Goal: Check status

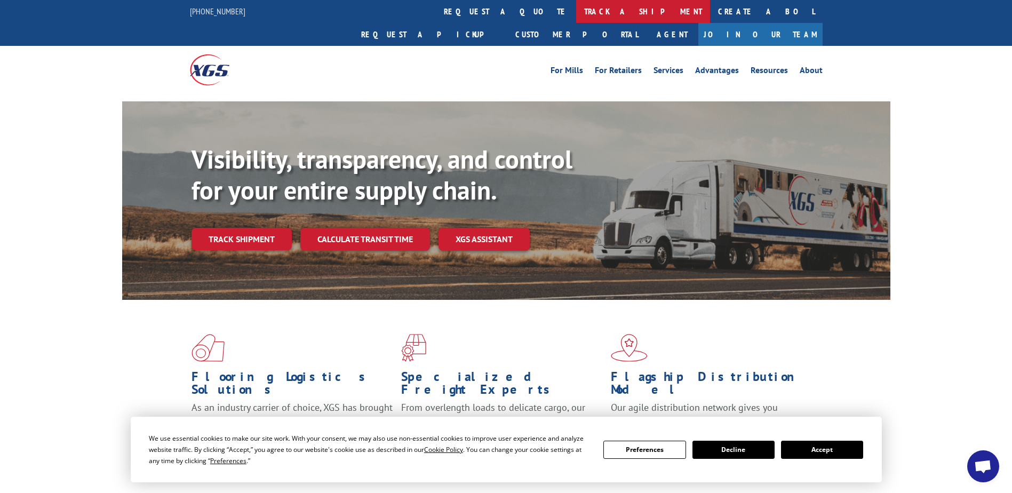
click at [576, 5] on link "track a shipment" at bounding box center [643, 11] width 134 height 23
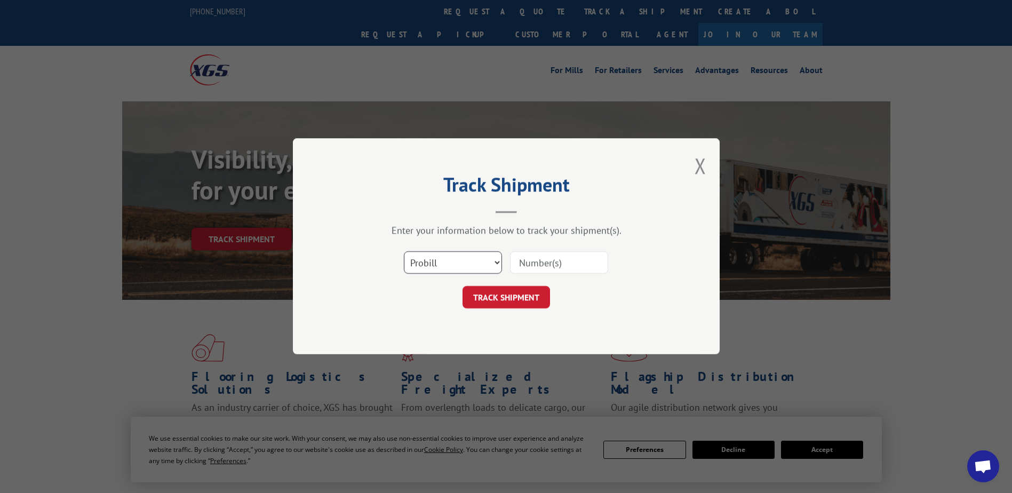
click at [484, 265] on select "Select category... Probill BOL PO" at bounding box center [453, 263] width 98 height 22
select select "bol"
click at [404, 252] on select "Select category... Probill BOL PO" at bounding box center [453, 263] width 98 height 22
click at [543, 263] on input at bounding box center [559, 263] width 98 height 22
paste input "476736"
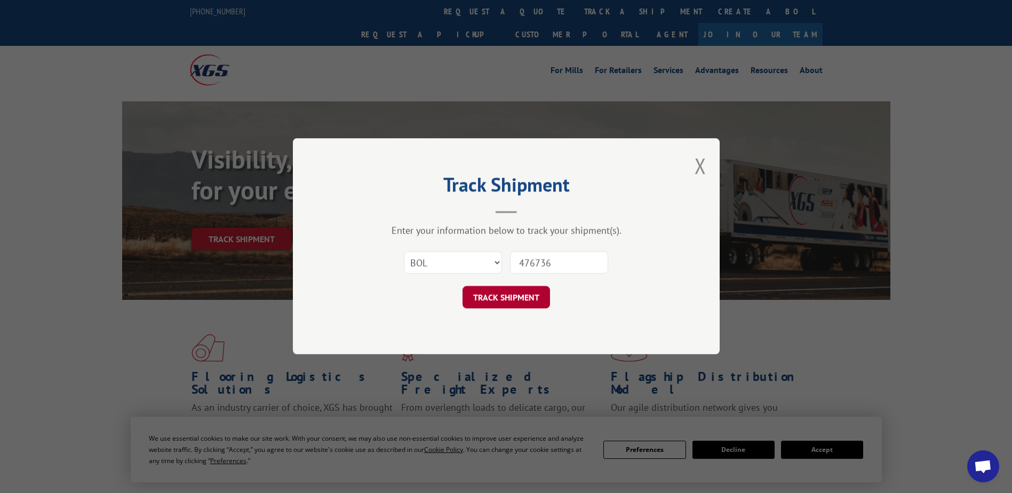
type input "476736"
click at [502, 294] on button "TRACK SHIPMENT" at bounding box center [505, 297] width 87 height 22
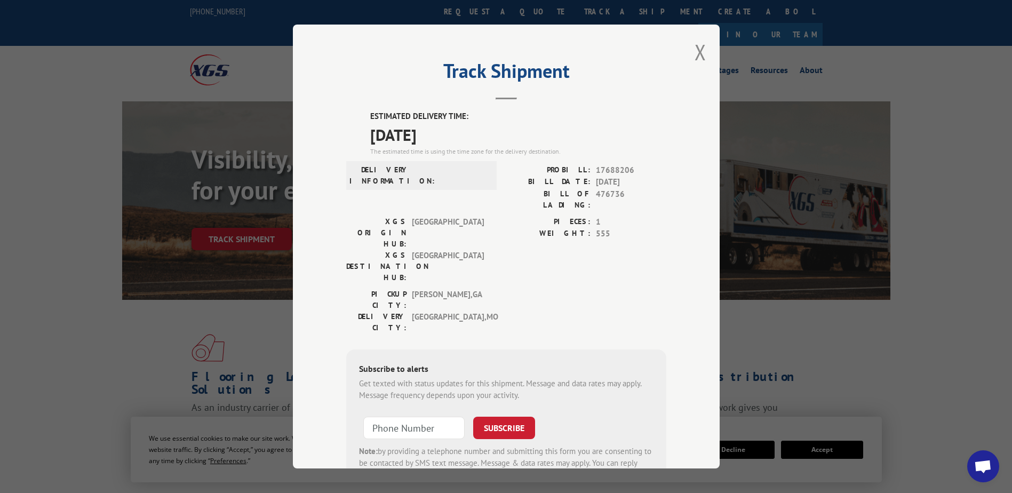
click at [688, 52] on div "Track Shipment ESTIMATED DELIVERY TIME: [DATE] The estimated time is using the …" at bounding box center [506, 247] width 427 height 444
click at [694, 47] on button "Close modal" at bounding box center [700, 52] width 12 height 28
